Goal: Information Seeking & Learning: Compare options

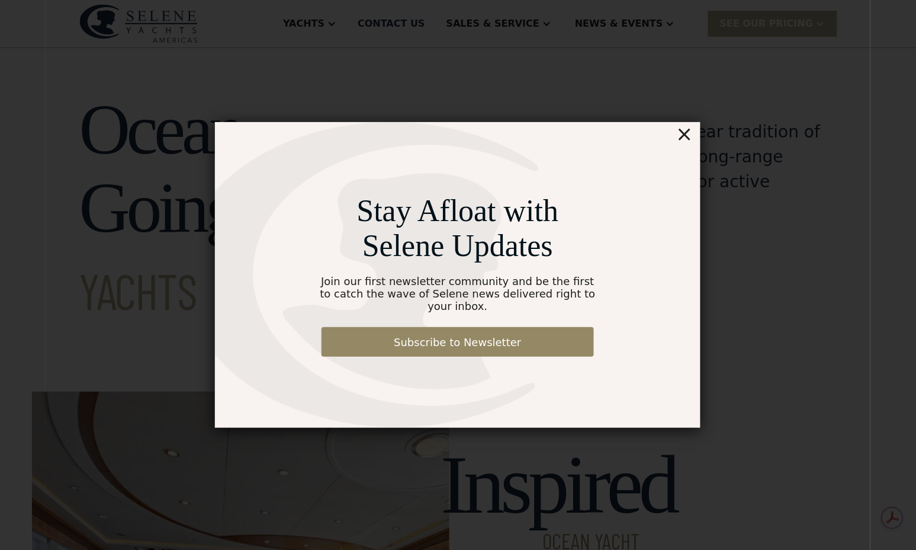
click at [688, 146] on div "×" at bounding box center [684, 134] width 17 height 24
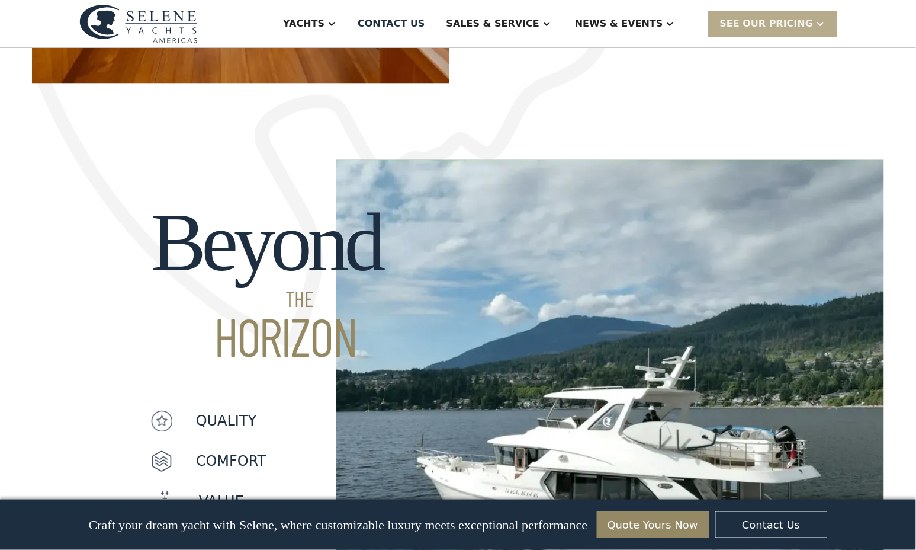
scroll to position [790, 0]
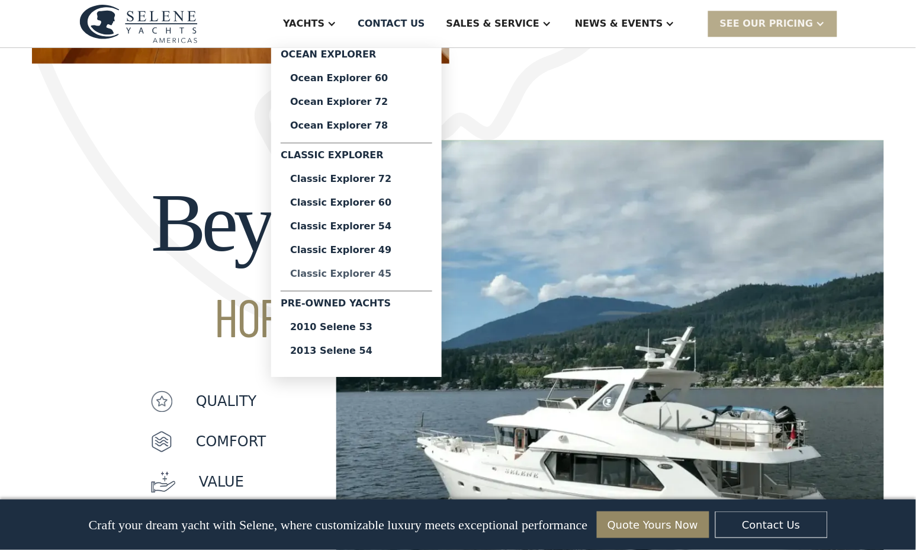
click at [418, 275] on div "Classic Explorer 45" at bounding box center [356, 273] width 133 height 9
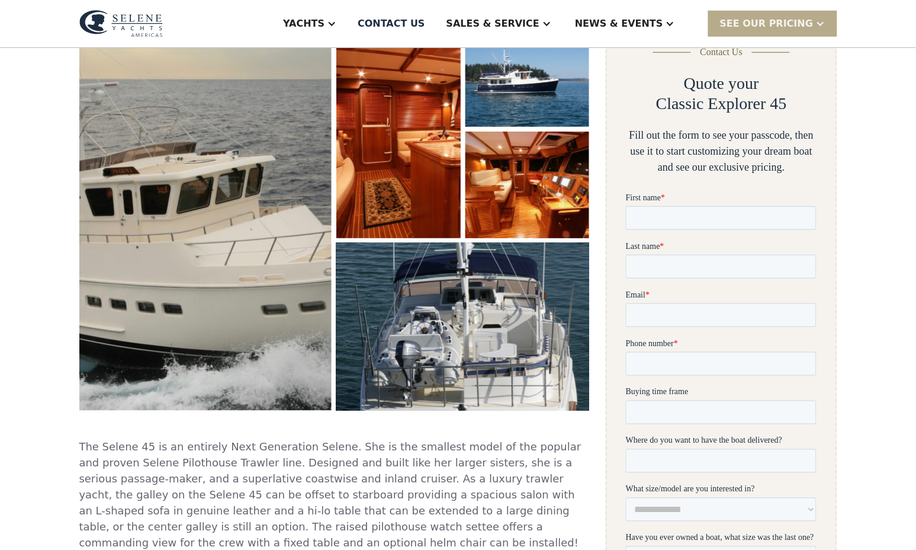
scroll to position [197, 0]
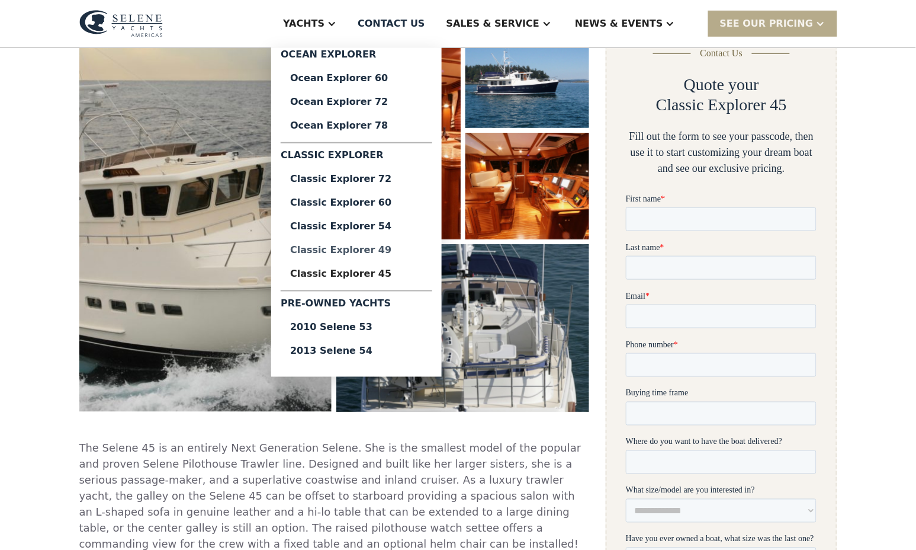
click at [413, 251] on div "Classic Explorer 49" at bounding box center [356, 249] width 133 height 9
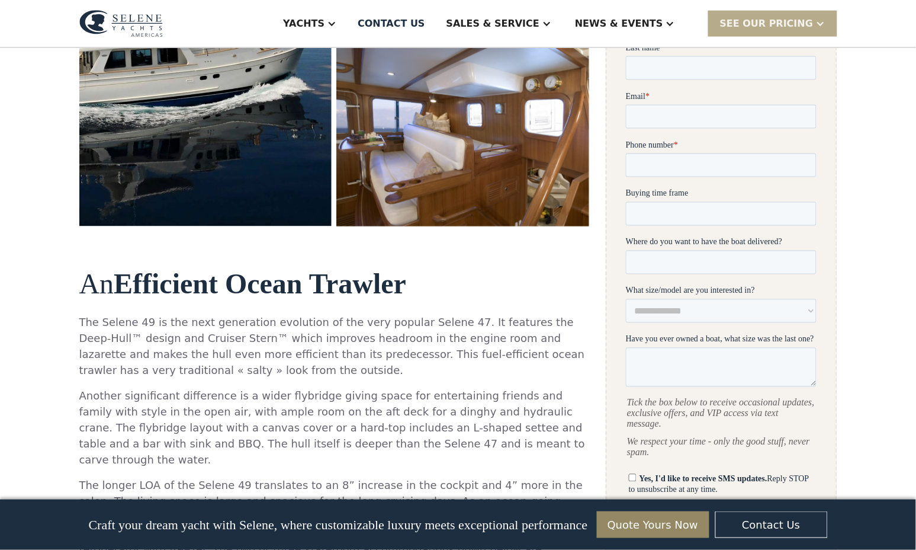
scroll to position [329, 0]
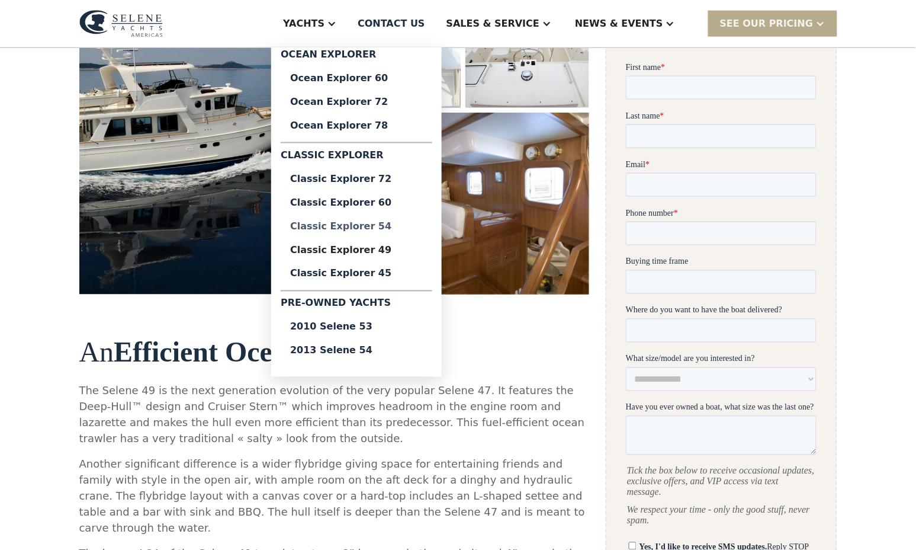
click at [402, 227] on div "Classic Explorer 54" at bounding box center [356, 226] width 133 height 9
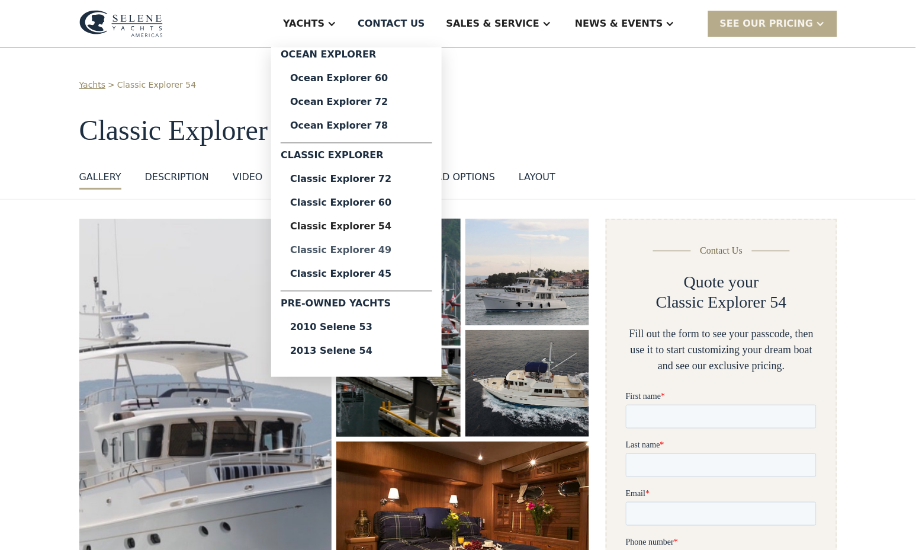
click at [408, 249] on div "Classic Explorer 49" at bounding box center [356, 249] width 133 height 9
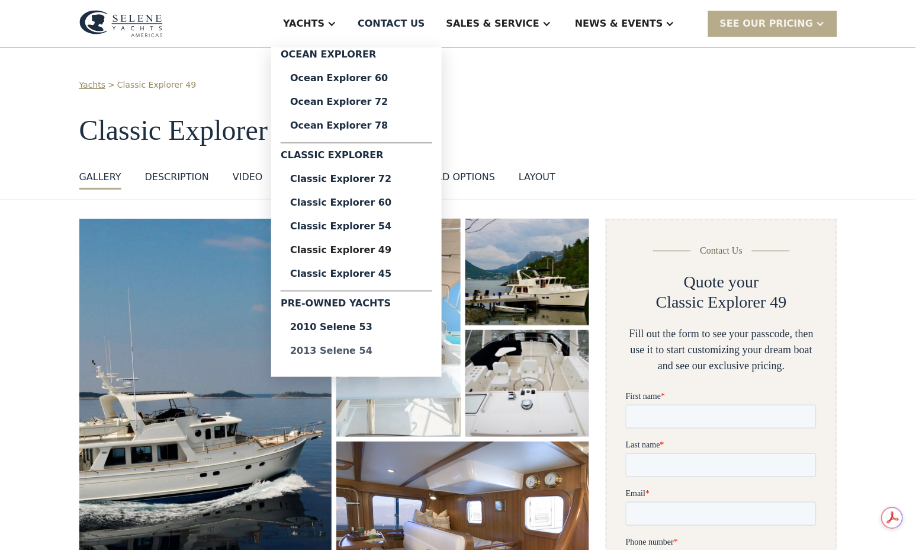
click at [399, 351] on div "2013 Selene 54" at bounding box center [356, 350] width 133 height 9
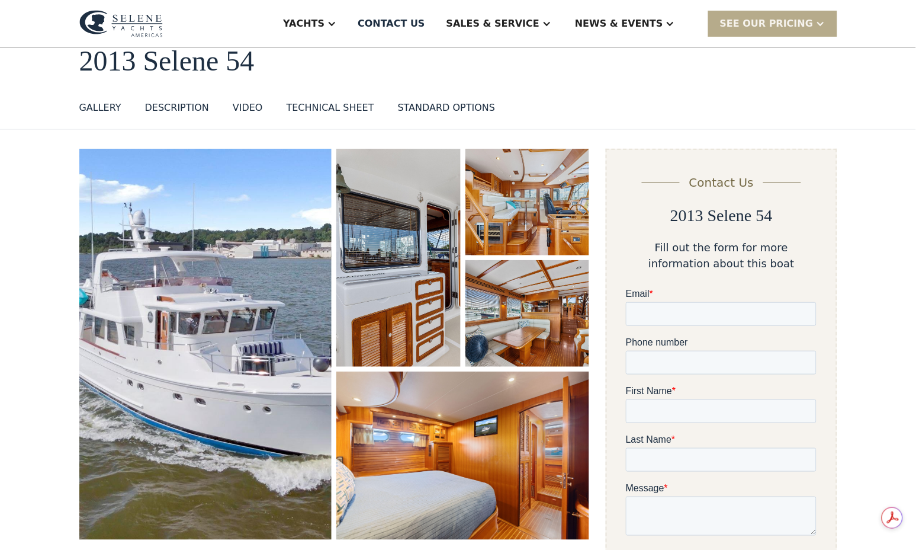
scroll to position [66, 0]
